Goal: Go to known website: Access a specific website the user already knows

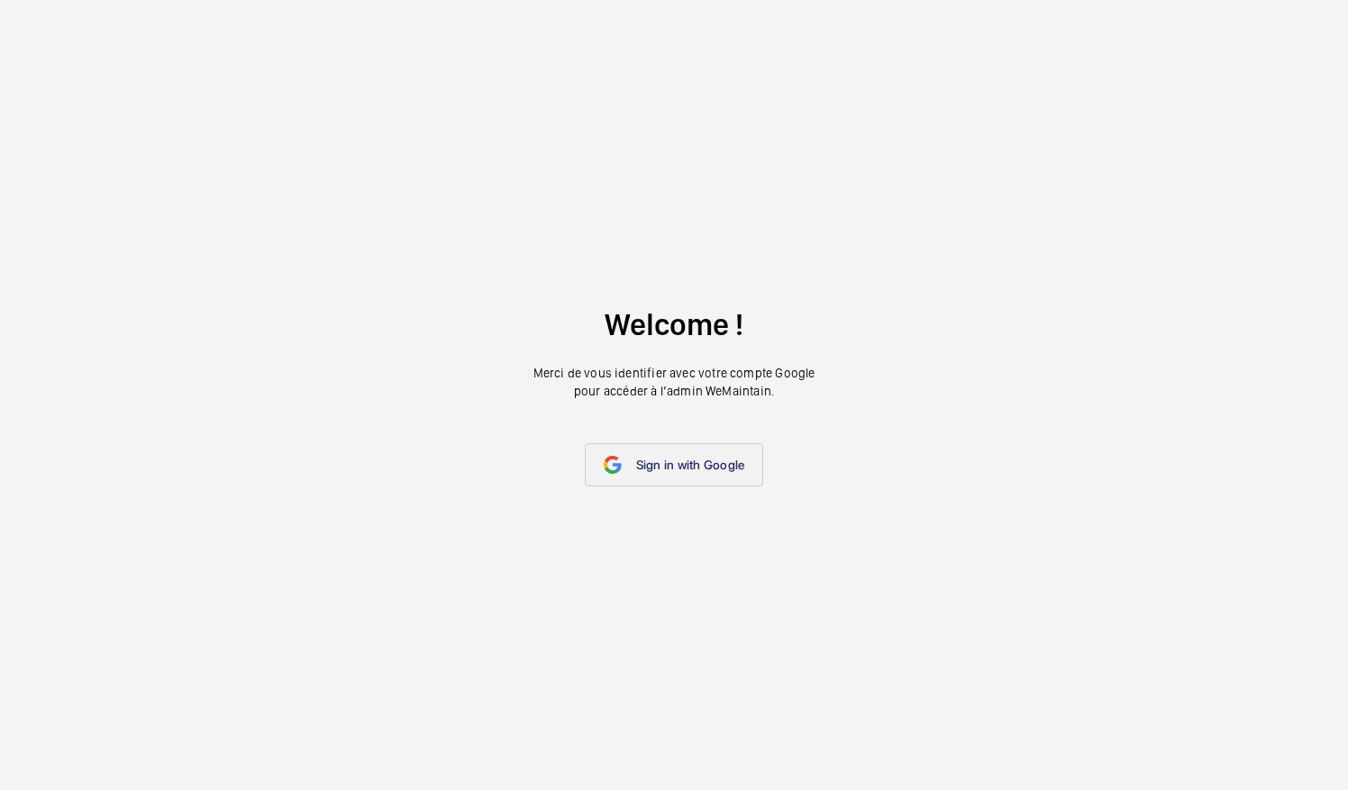
click at [636, 458] on span "Sign in with Google" at bounding box center [690, 465] width 109 height 14
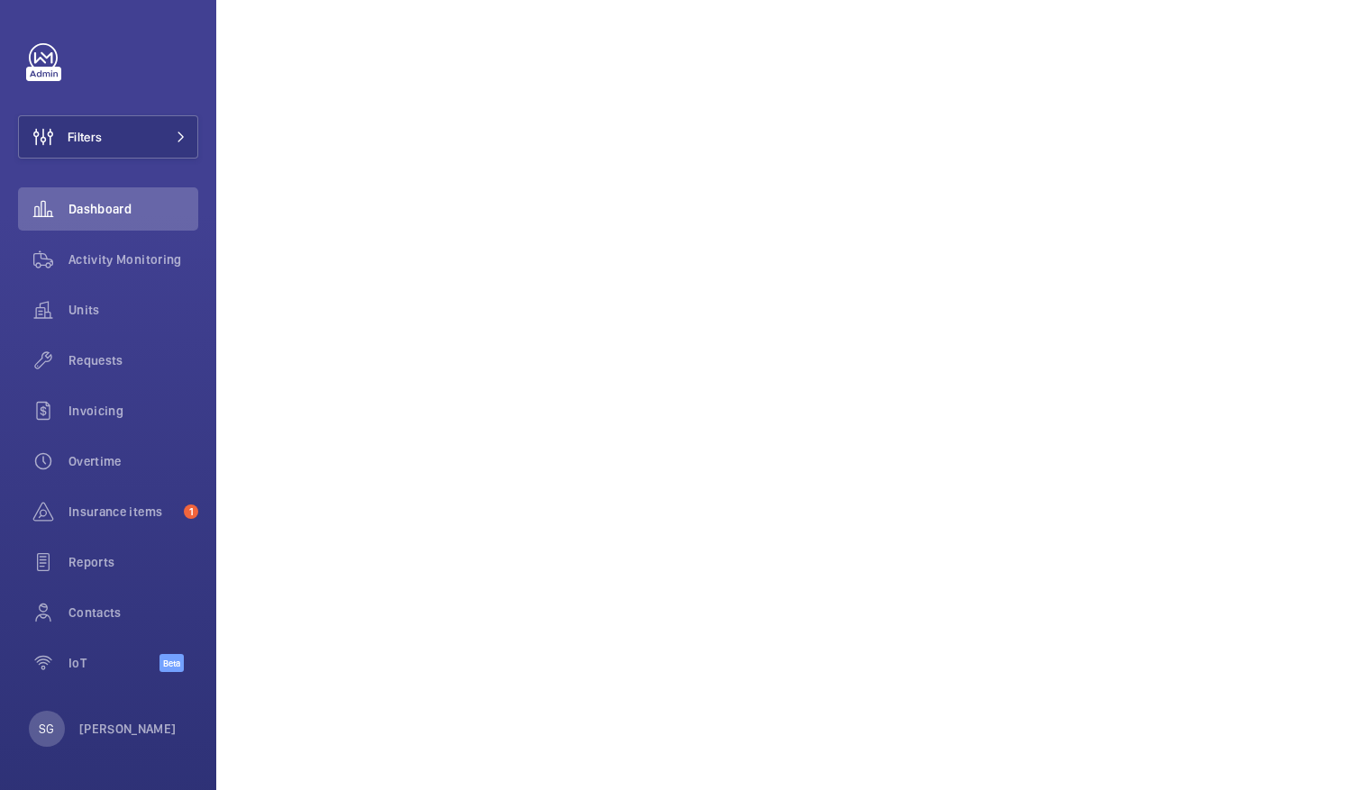
scroll to position [413, 0]
